Goal: Task Accomplishment & Management: Manage account settings

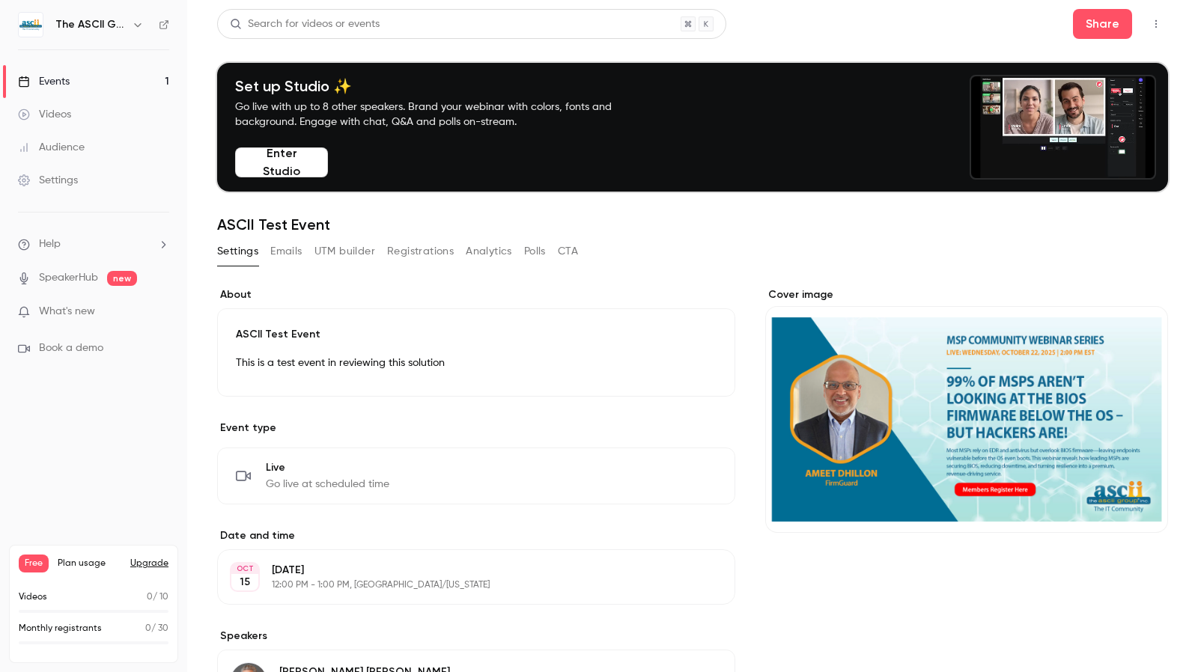
click at [305, 159] on button "Enter Studio" at bounding box center [281, 162] width 93 height 30
click at [63, 278] on link "SpeakerHub" at bounding box center [68, 278] width 59 height 16
click at [91, 310] on span "What's new" at bounding box center [67, 312] width 56 height 16
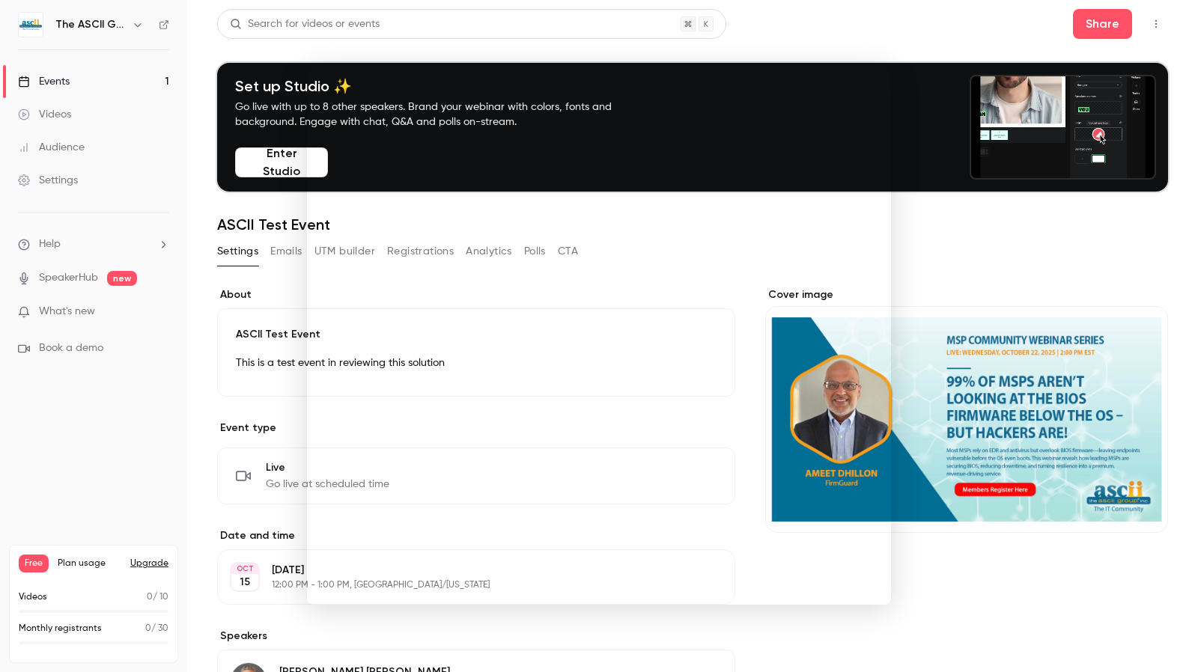
click at [1021, 245] on div at bounding box center [599, 336] width 1198 height 672
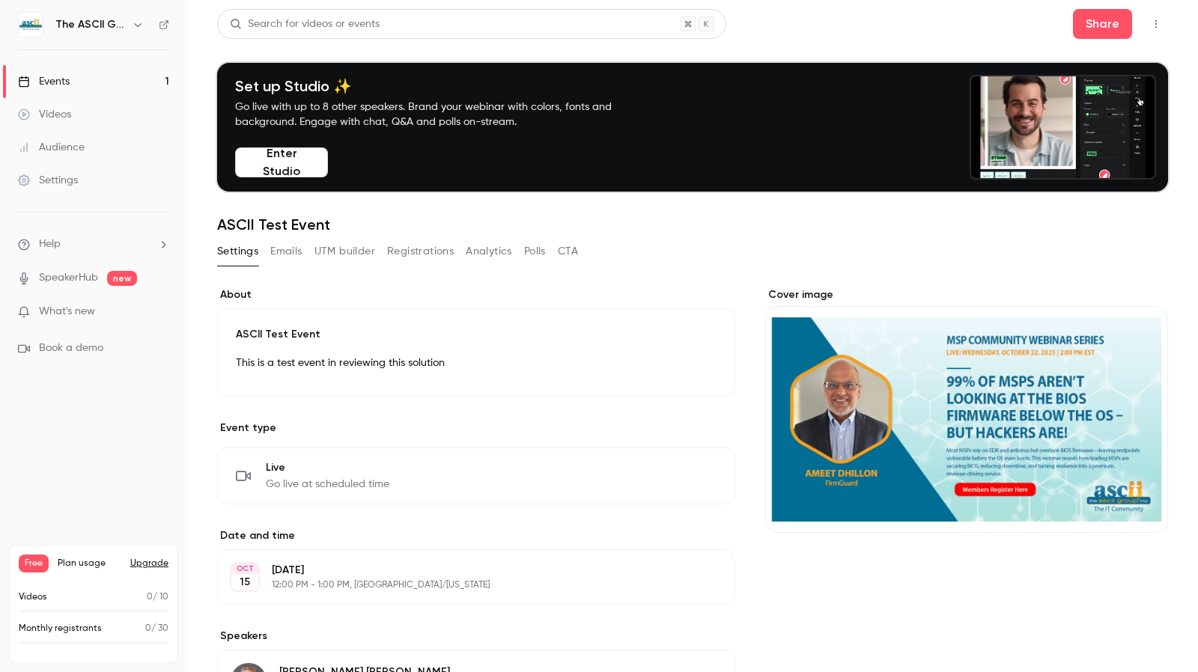
click at [307, 162] on button "Enter Studio" at bounding box center [281, 162] width 93 height 30
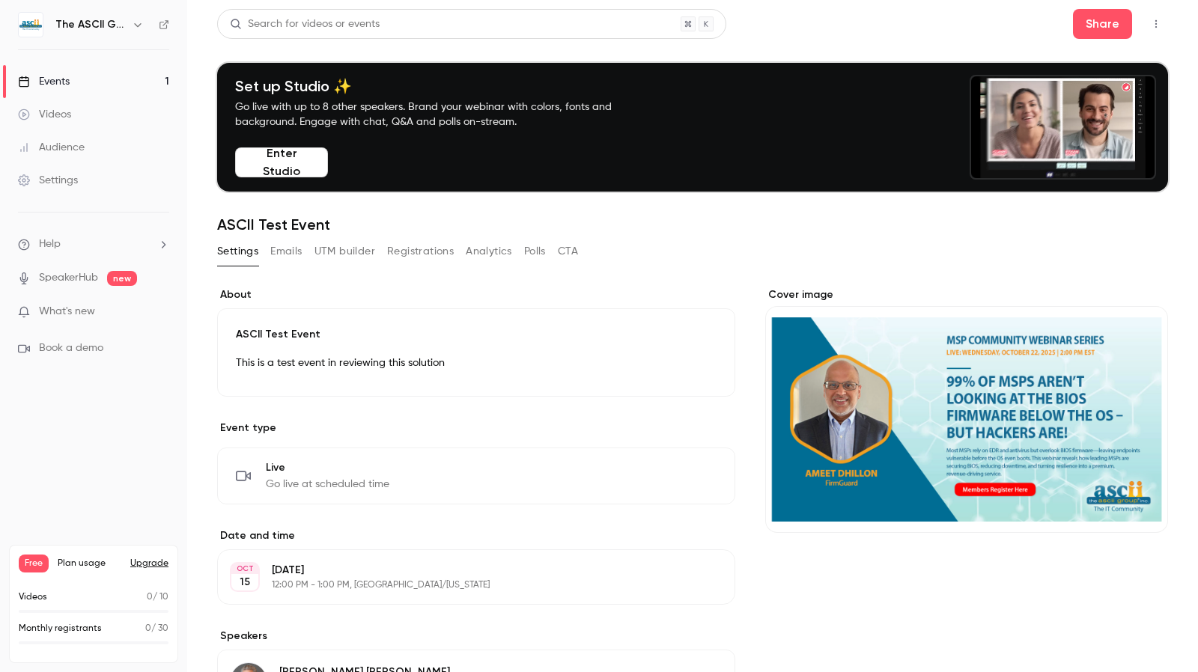
click at [1150, 28] on icon "button" at bounding box center [1156, 24] width 12 height 10
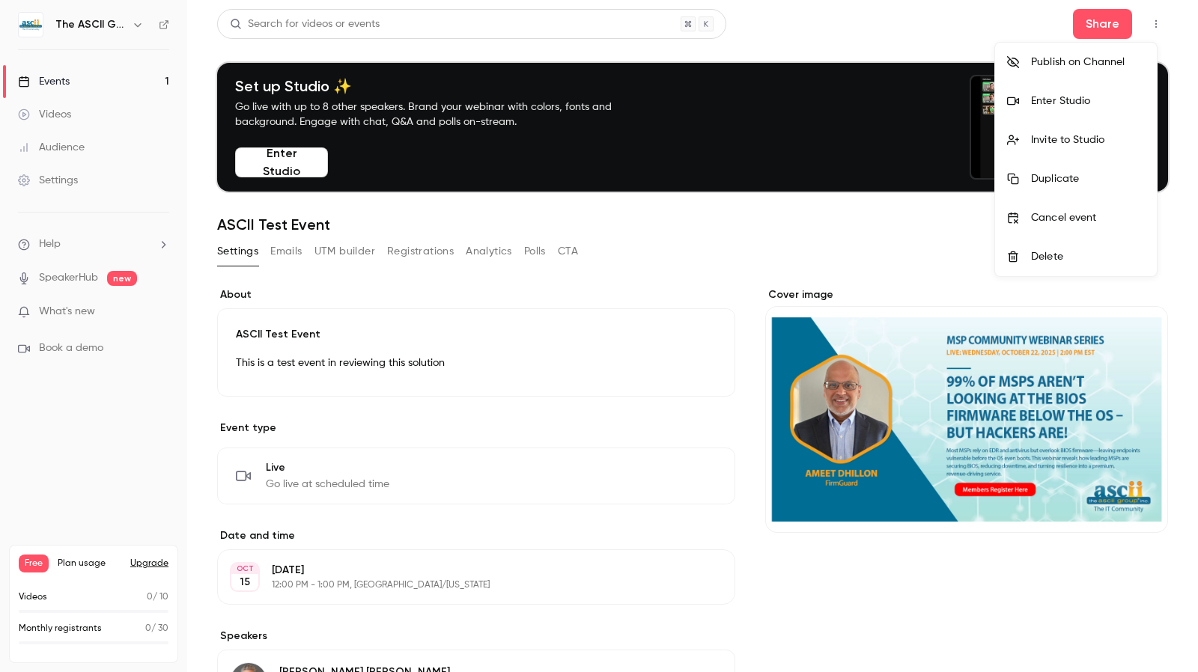
click at [955, 26] on div at bounding box center [599, 336] width 1198 height 672
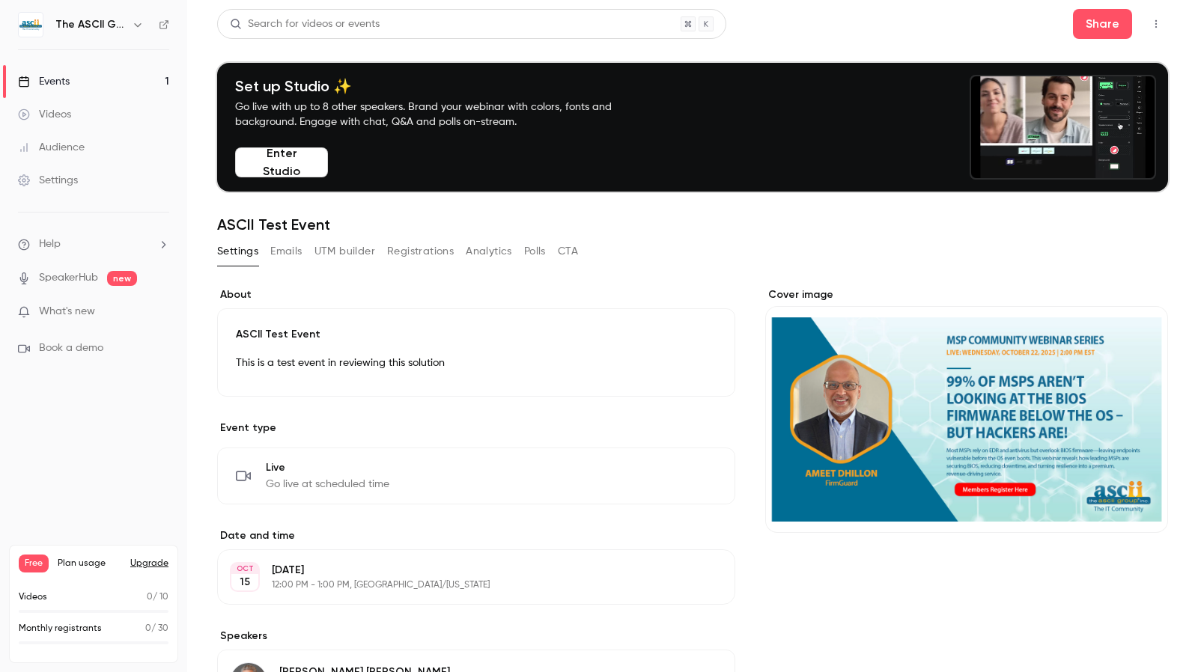
click at [267, 162] on button "Enter Studio" at bounding box center [281, 162] width 93 height 30
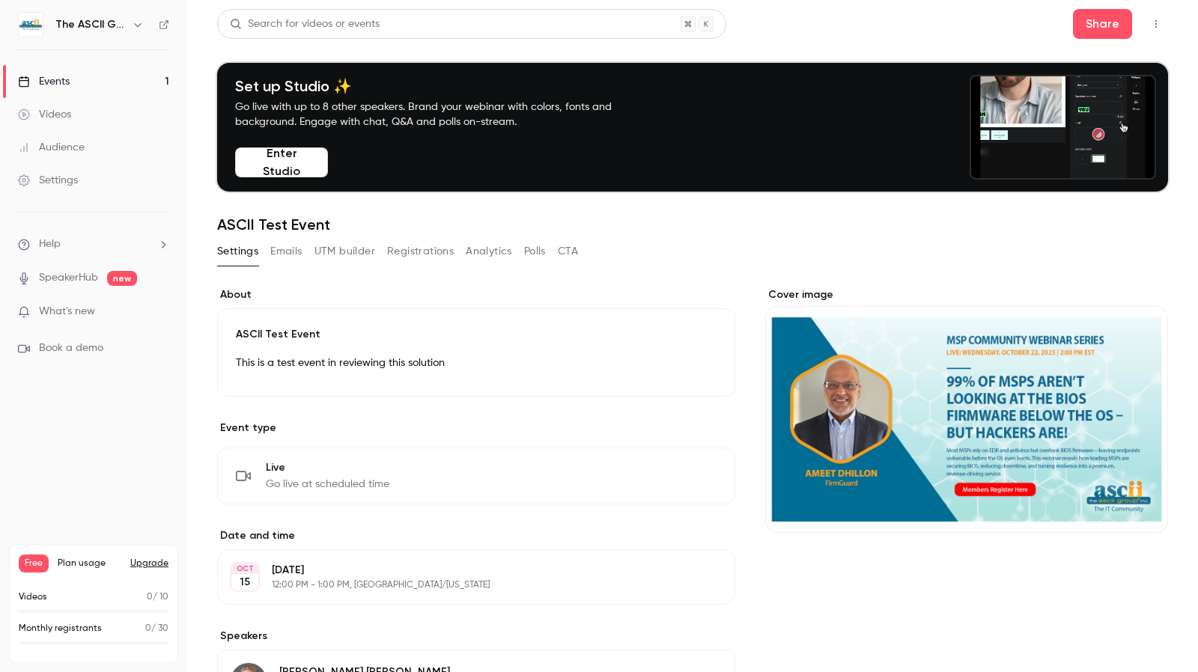
click at [1150, 23] on icon "button" at bounding box center [1156, 24] width 12 height 10
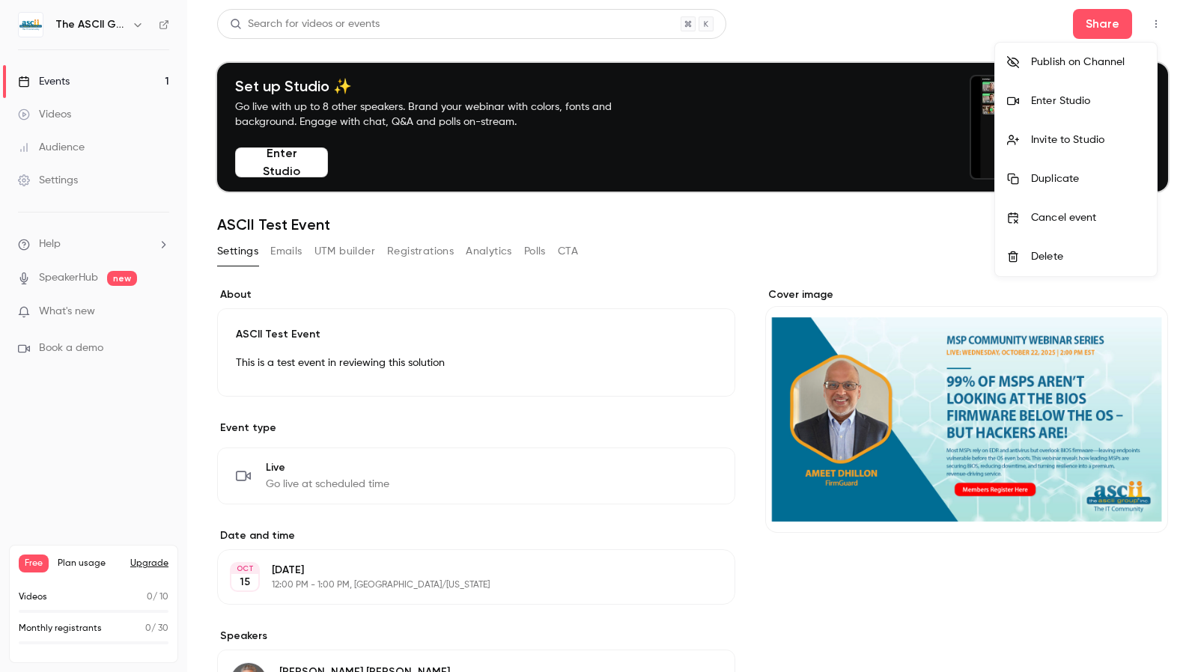
click at [40, 191] on div at bounding box center [599, 336] width 1198 height 672
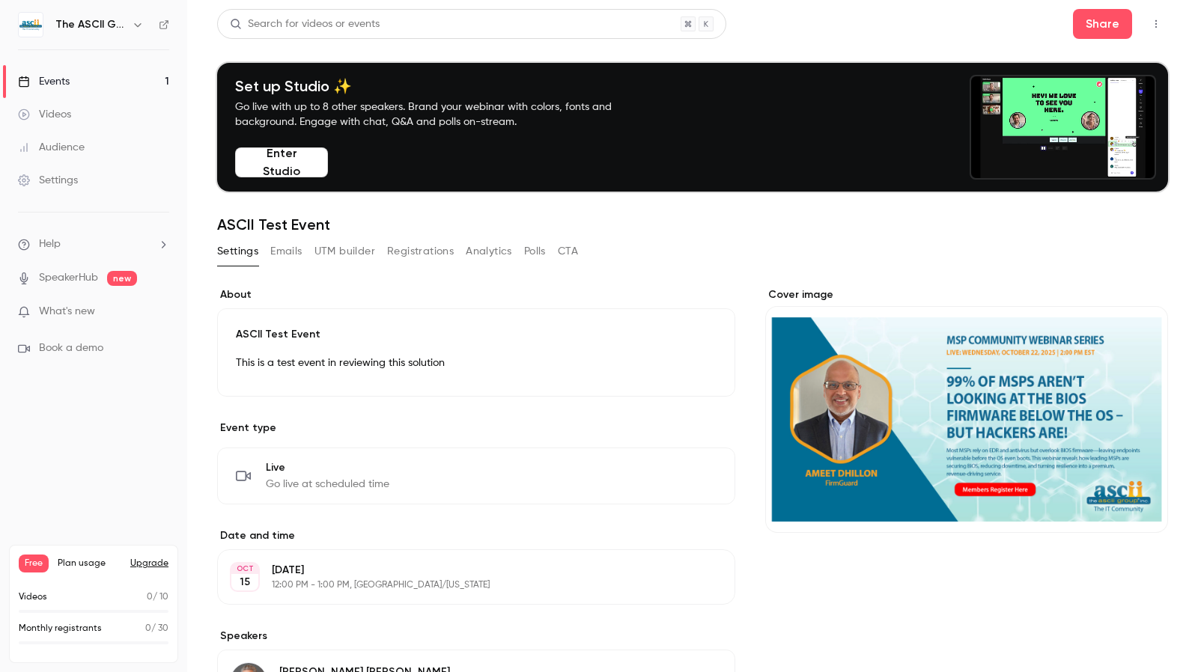
click at [52, 184] on div "Settings" at bounding box center [48, 180] width 60 height 15
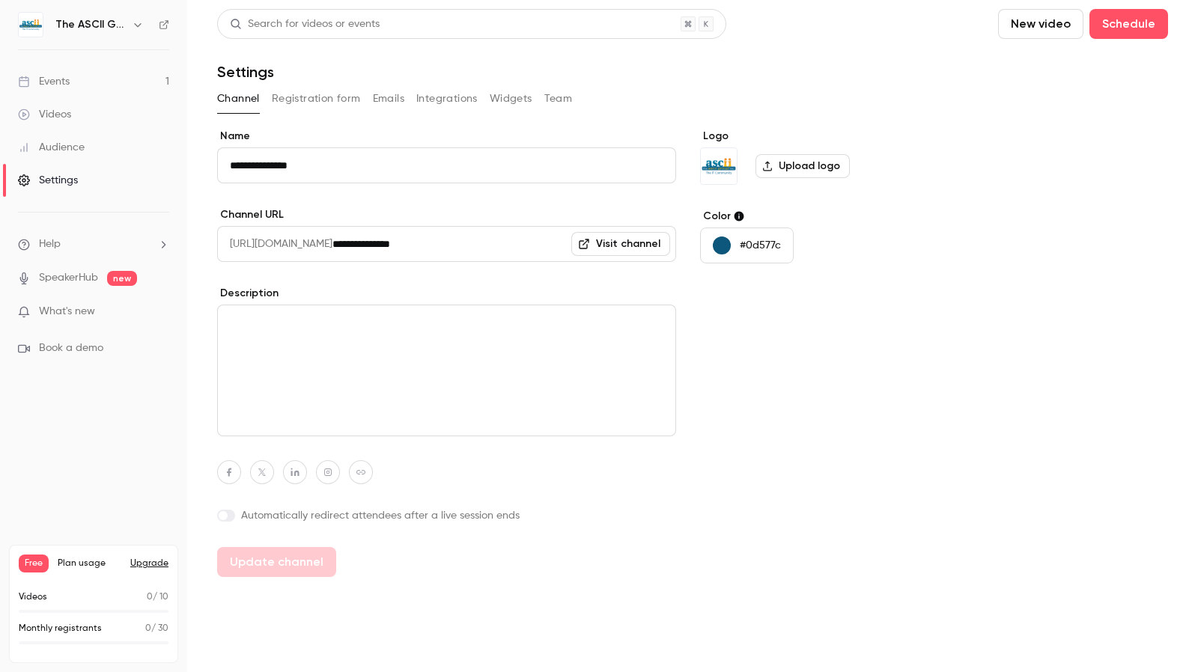
click at [561, 91] on button "Team" at bounding box center [558, 99] width 28 height 24
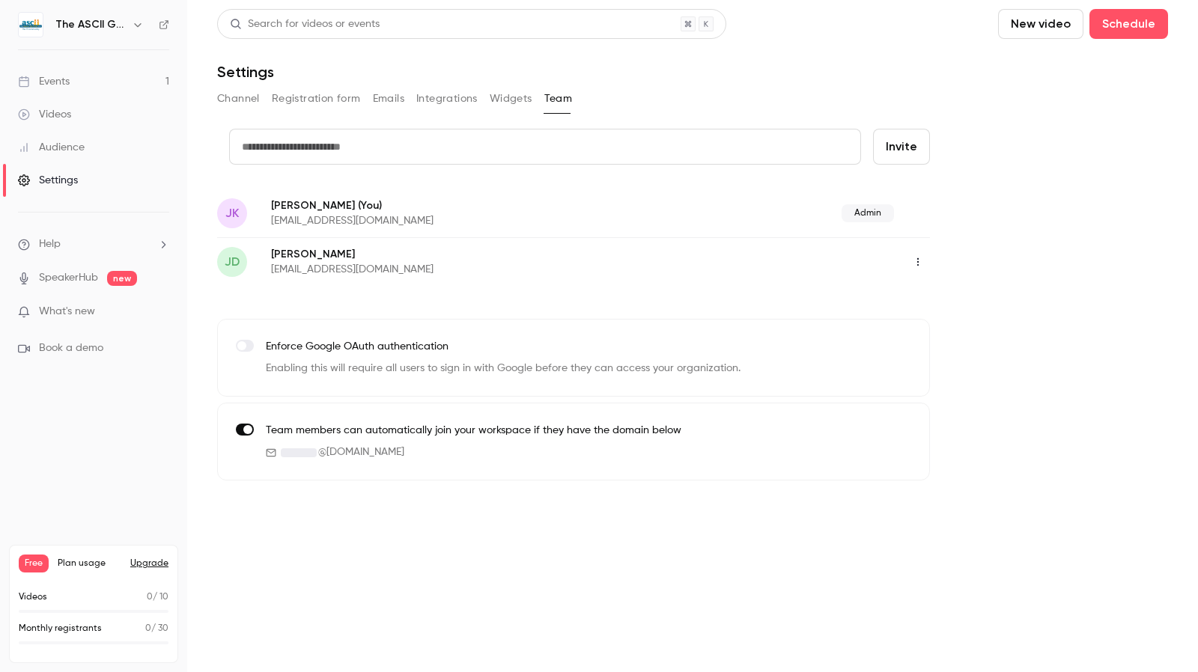
click at [515, 97] on button "Widgets" at bounding box center [511, 99] width 43 height 24
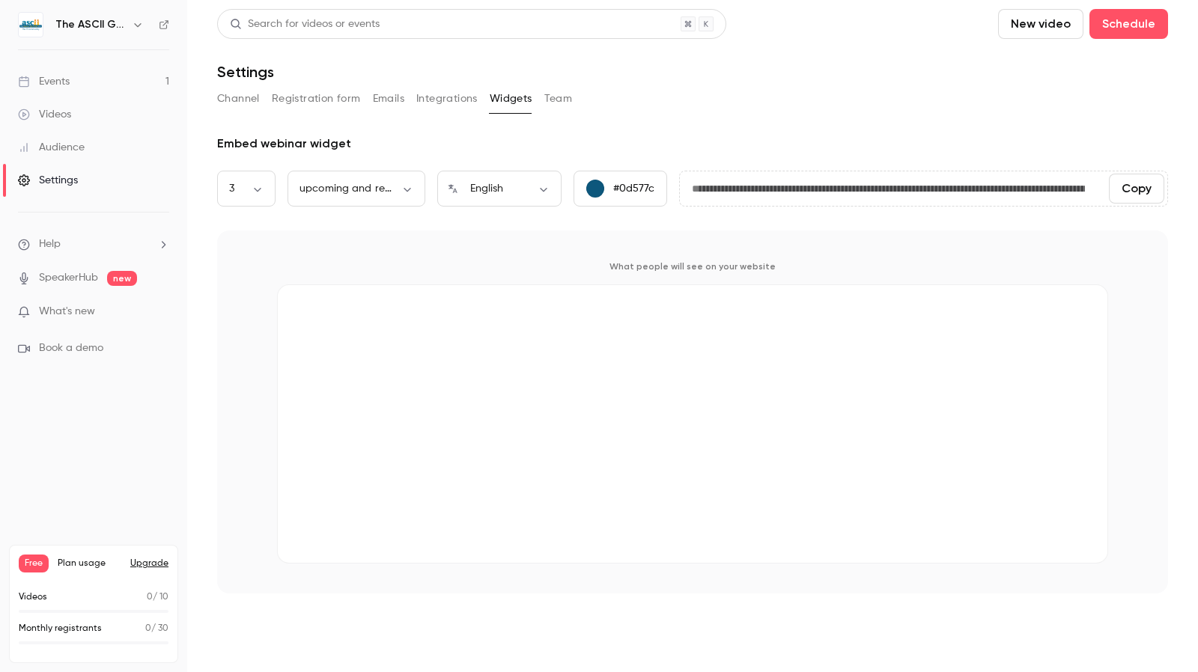
click at [460, 103] on button "Integrations" at bounding box center [446, 99] width 61 height 24
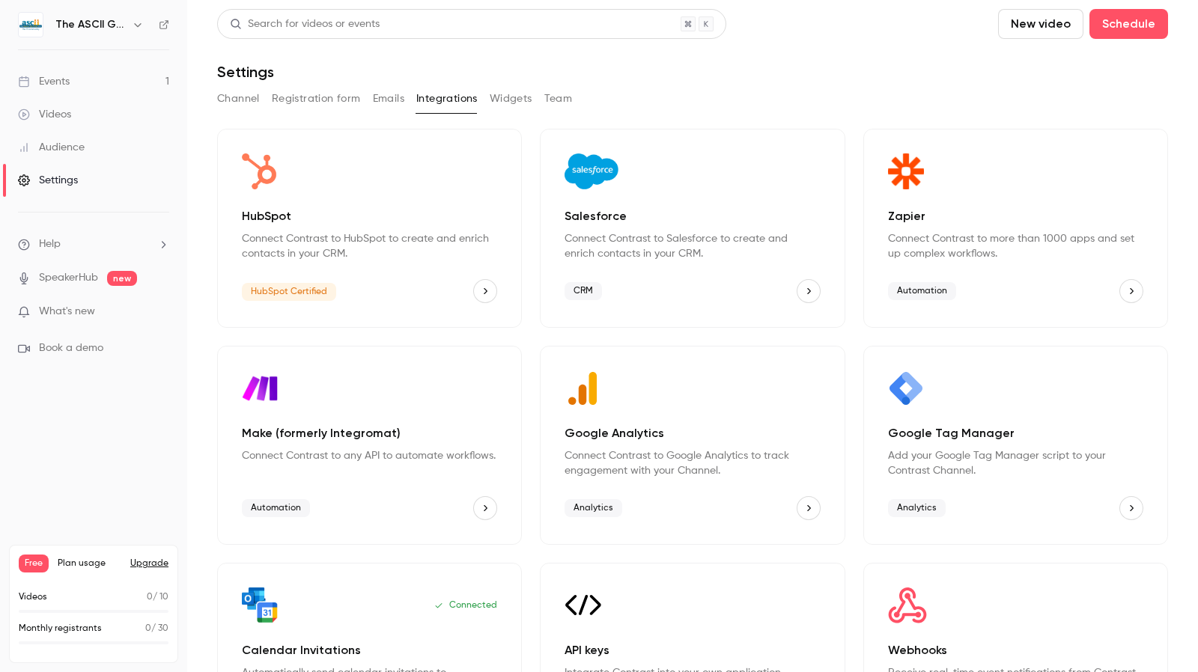
click at [383, 96] on button "Emails" at bounding box center [388, 99] width 31 height 24
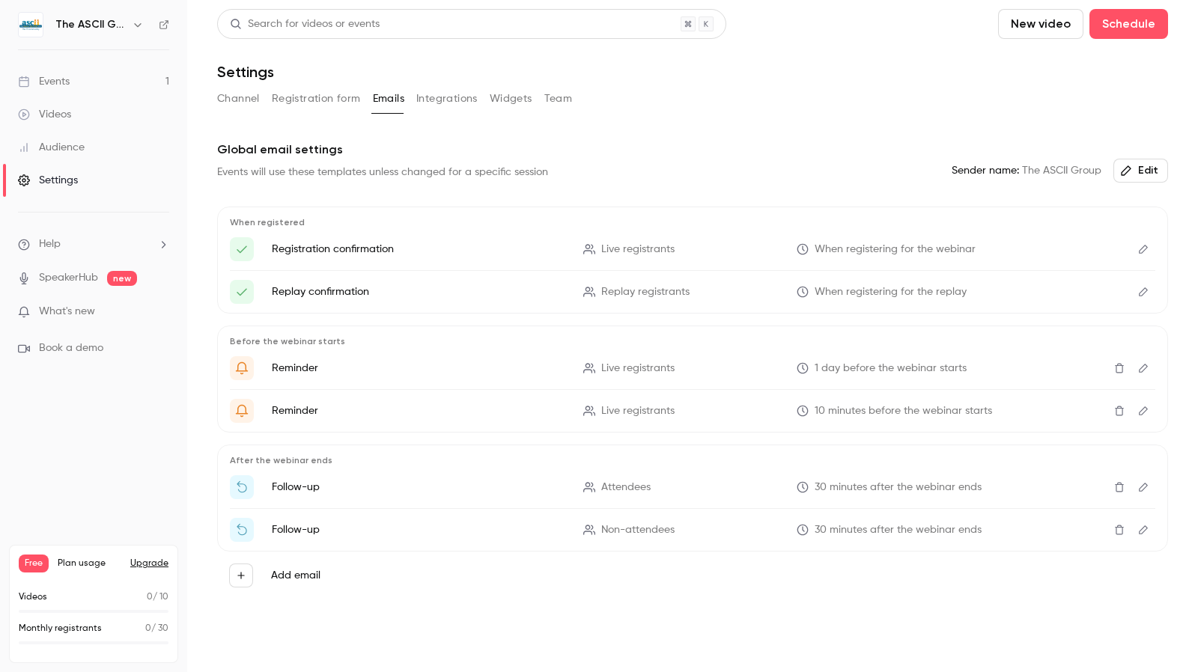
click at [335, 97] on button "Registration form" at bounding box center [316, 99] width 89 height 24
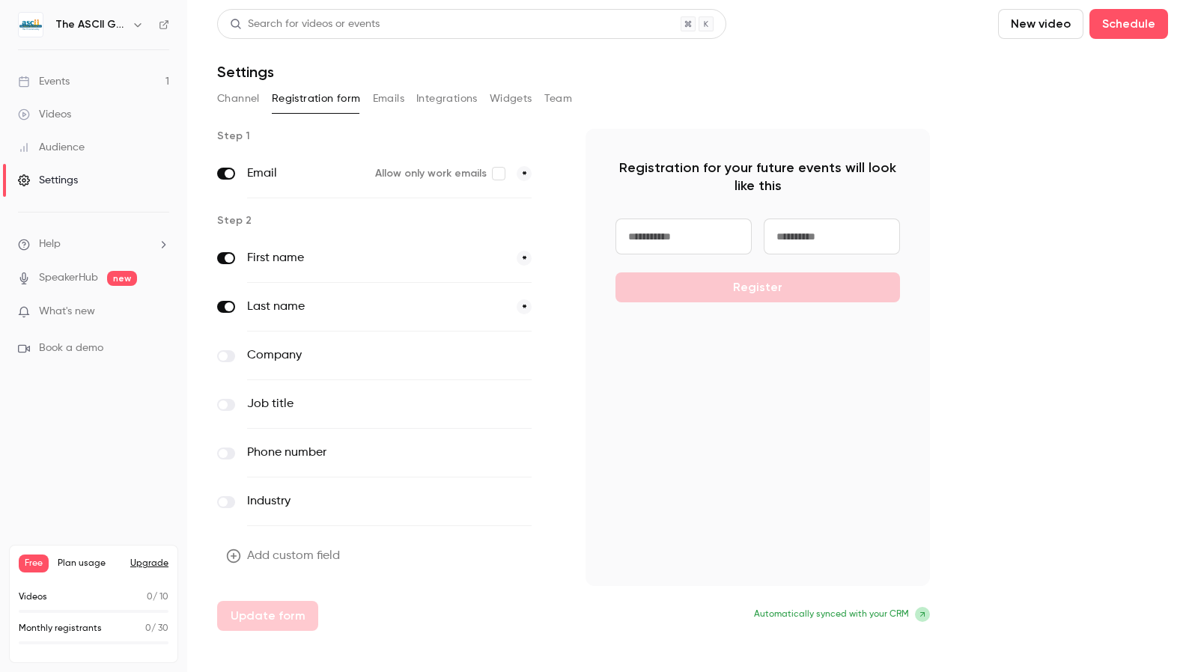
click at [249, 104] on button "Channel" at bounding box center [238, 99] width 43 height 24
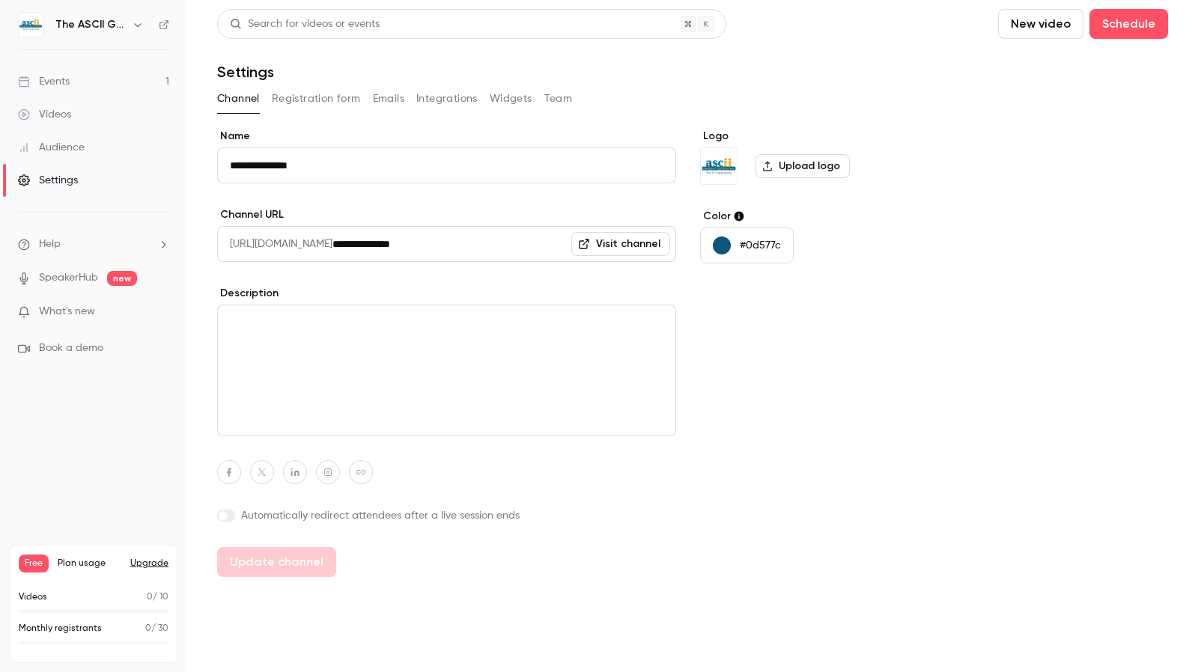
click at [63, 305] on span "What's new" at bounding box center [67, 312] width 56 height 16
click at [993, 144] on div at bounding box center [599, 336] width 1198 height 672
click at [932, 393] on div "**********" at bounding box center [692, 353] width 951 height 448
